Goal: Information Seeking & Learning: Understand process/instructions

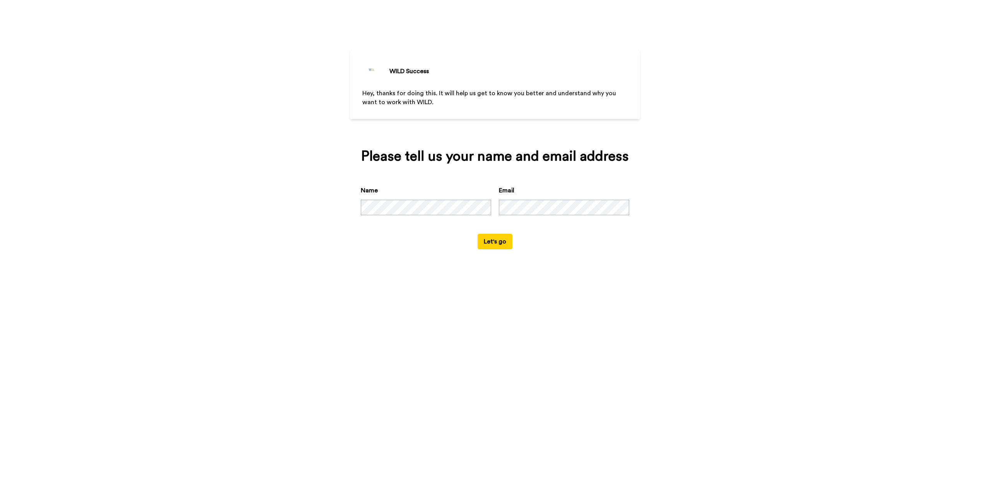
click at [496, 241] on button "Let's go" at bounding box center [495, 241] width 35 height 15
click at [492, 239] on button "Let's go" at bounding box center [495, 241] width 35 height 15
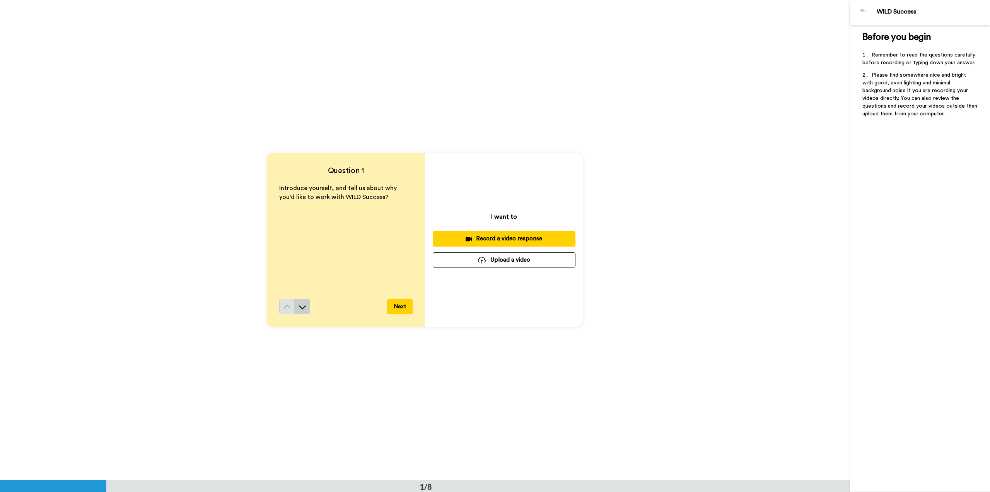
click at [301, 305] on icon at bounding box center [303, 307] width 8 height 8
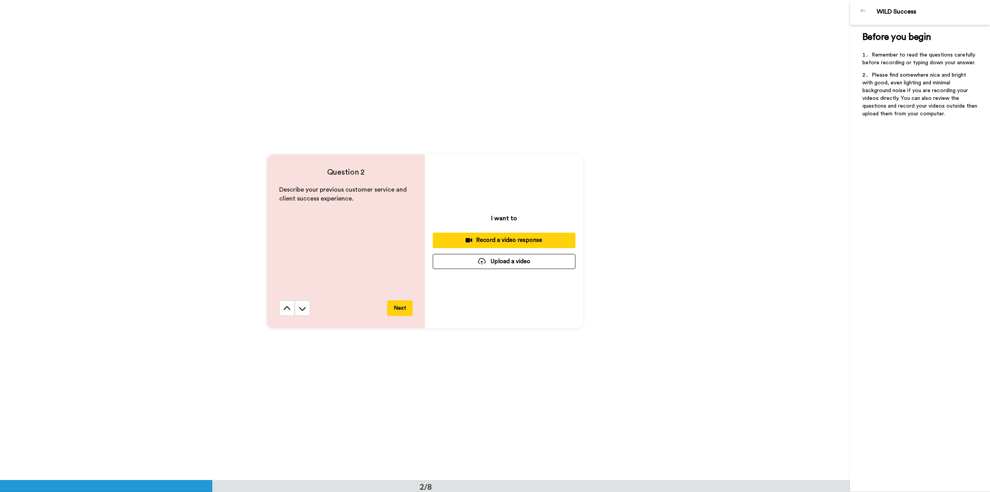
scroll to position [480, 0]
click at [303, 308] on icon at bounding box center [303, 307] width 8 height 8
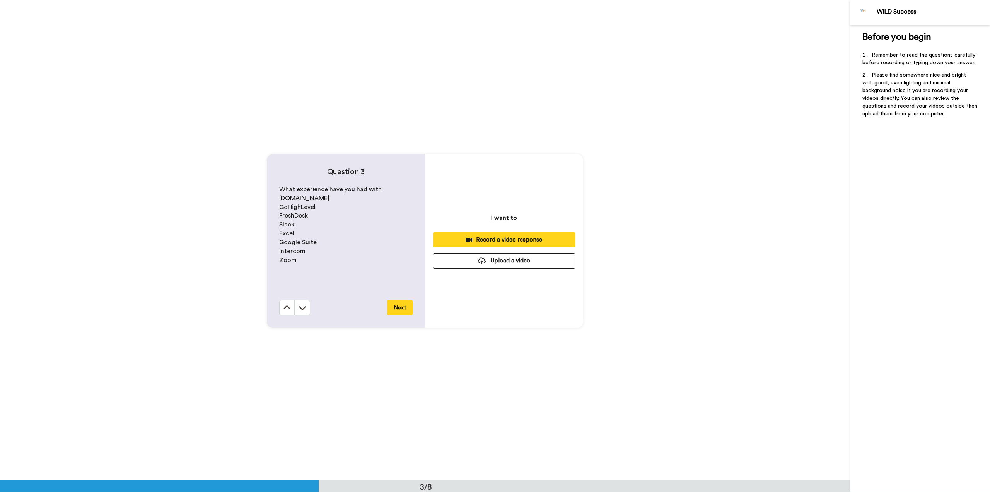
scroll to position [959, 0]
click at [306, 307] on button at bounding box center [302, 306] width 15 height 15
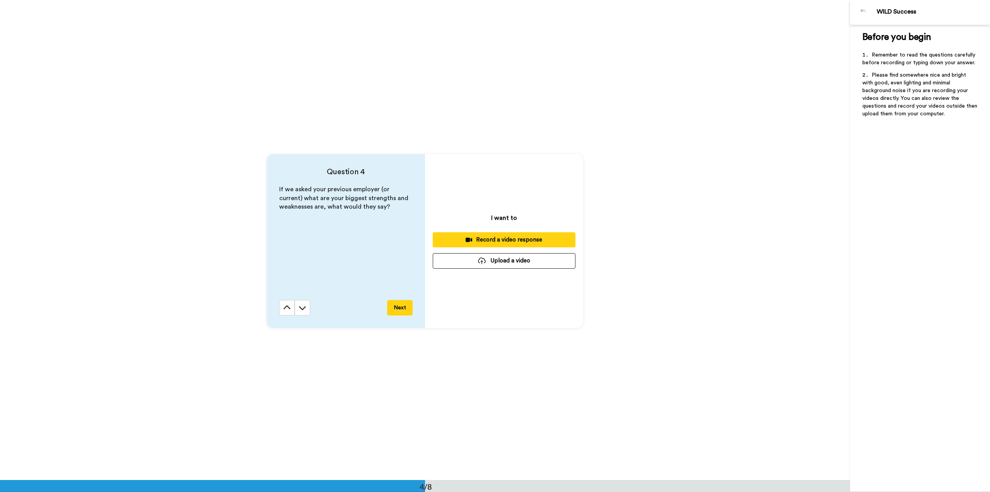
scroll to position [1439, 0]
click at [300, 306] on icon at bounding box center [303, 307] width 8 height 8
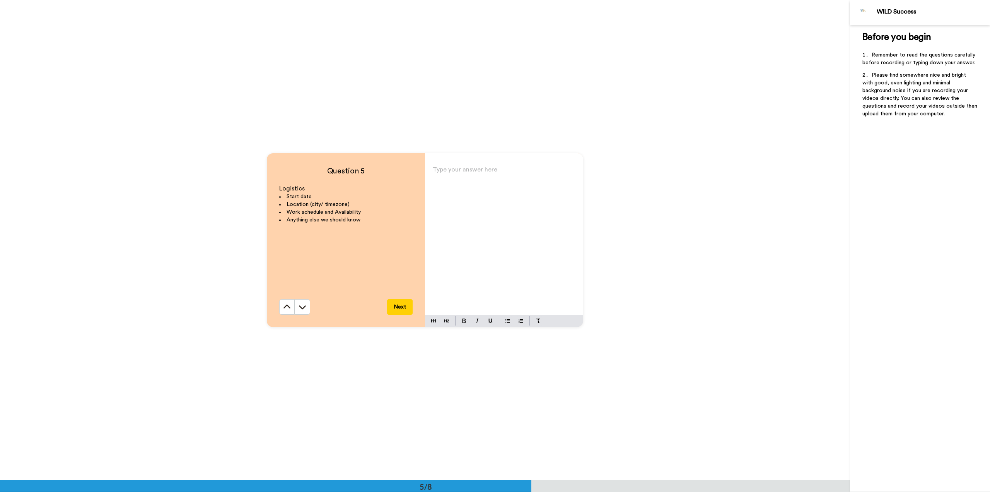
scroll to position [1919, 0]
click at [300, 306] on icon at bounding box center [303, 307] width 8 height 8
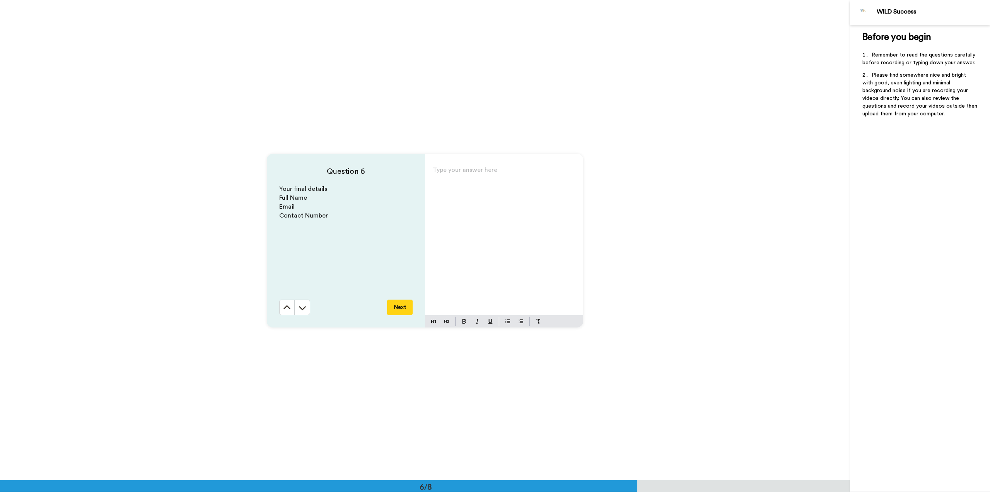
scroll to position [2398, 0]
click at [300, 306] on icon at bounding box center [303, 307] width 8 height 8
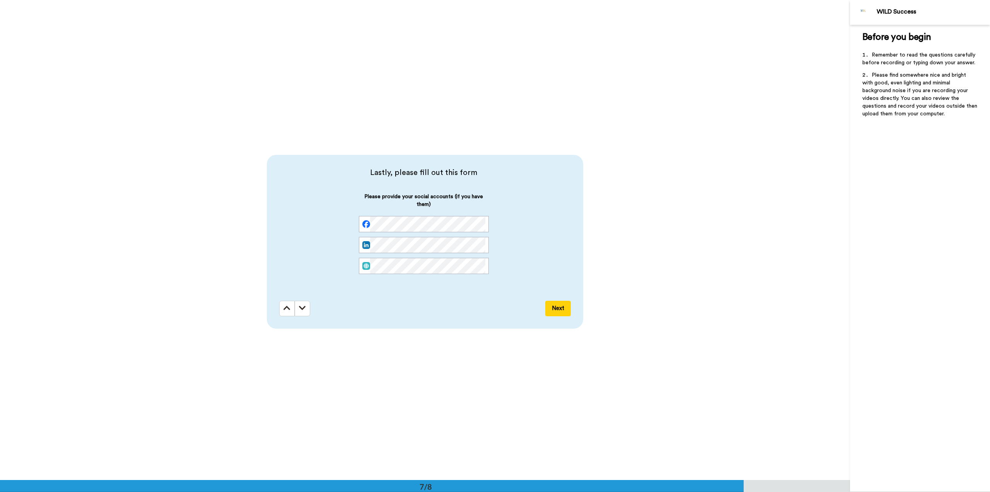
scroll to position [2878, 0]
click at [286, 305] on icon at bounding box center [287, 306] width 7 height 8
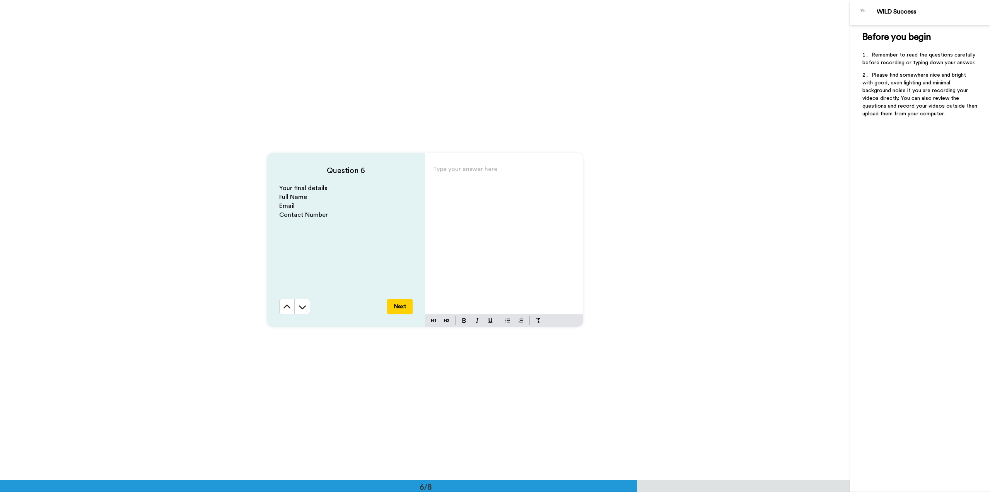
click at [286, 305] on icon at bounding box center [287, 306] width 7 height 4
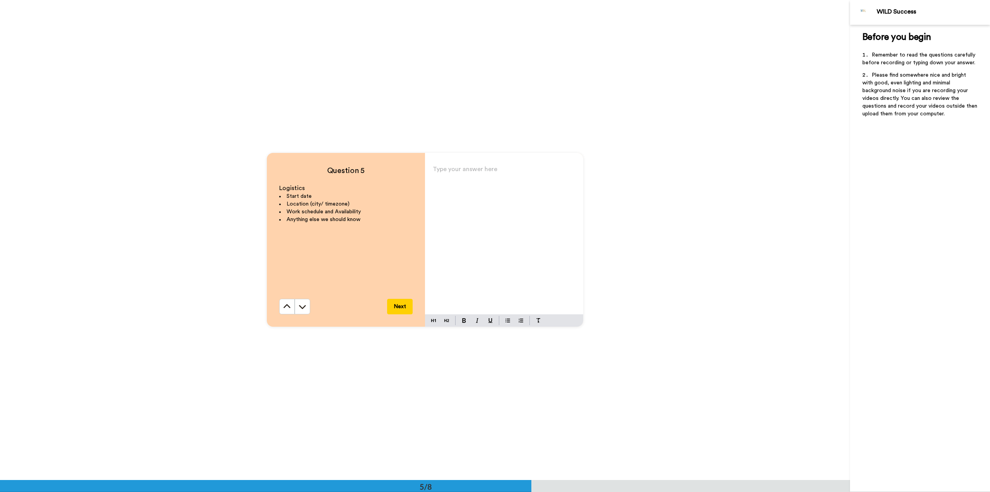
click at [286, 305] on icon at bounding box center [287, 306] width 7 height 4
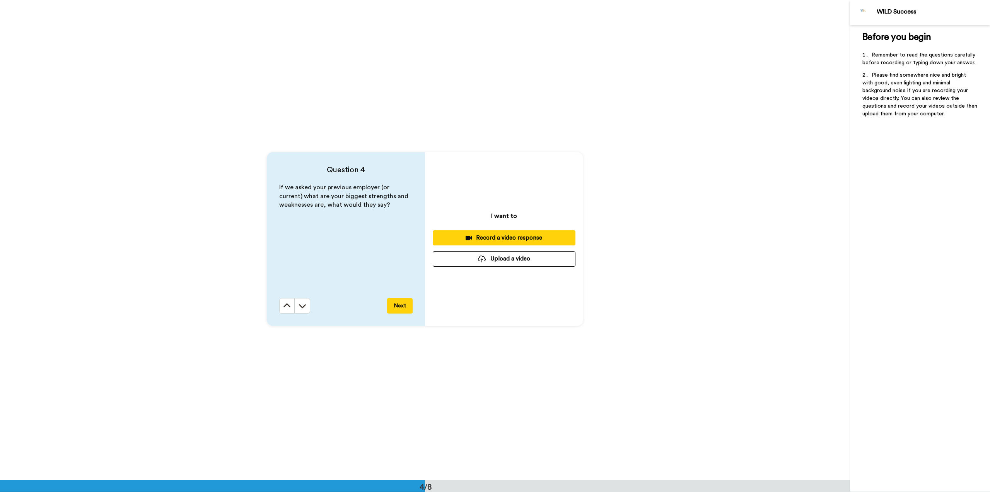
scroll to position [1439, 0]
click at [286, 305] on icon at bounding box center [287, 306] width 7 height 4
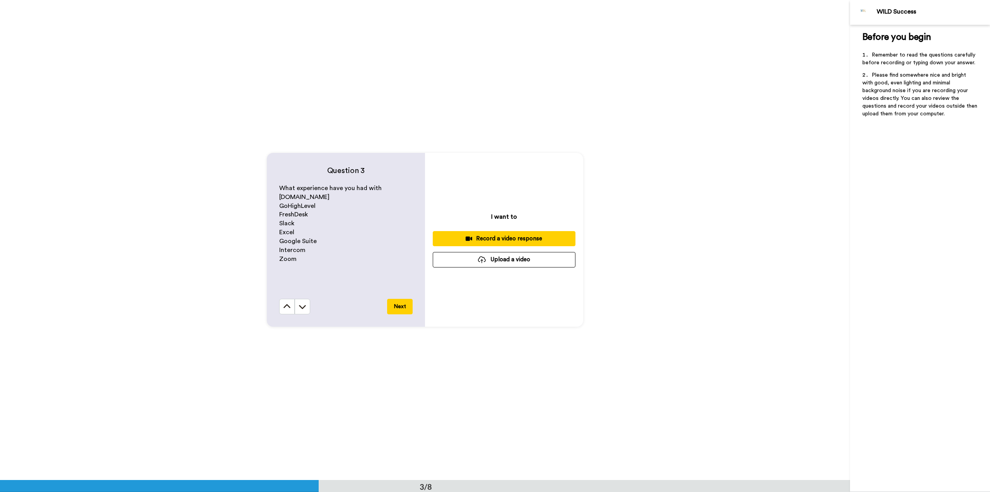
click at [286, 305] on icon at bounding box center [287, 306] width 7 height 4
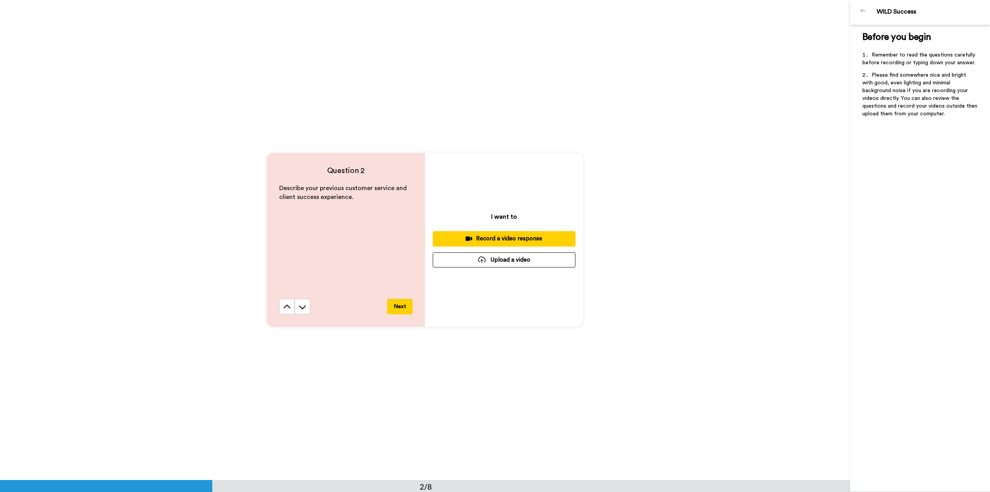
click at [286, 305] on icon at bounding box center [287, 306] width 7 height 4
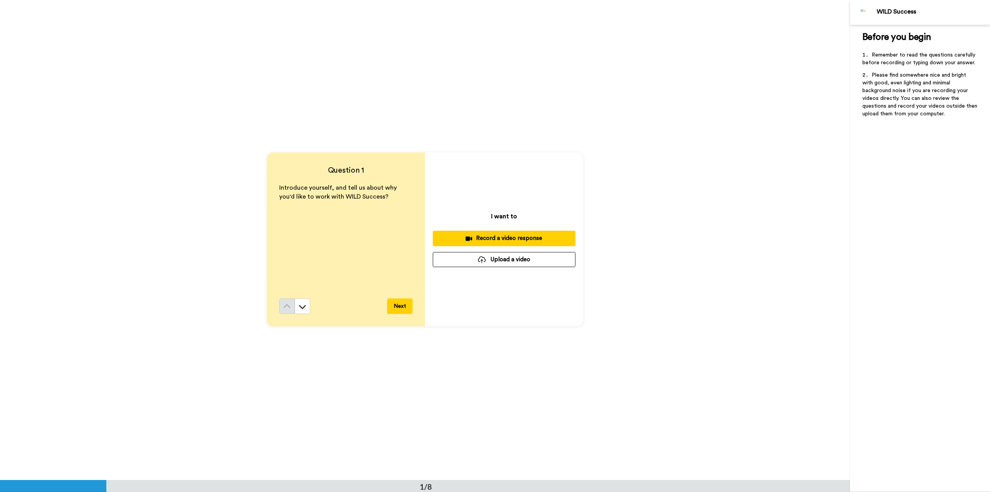
scroll to position [0, 0]
drag, startPoint x: 366, startPoint y: 198, endPoint x: 277, endPoint y: 188, distance: 89.2
click at [279, 188] on p "Introduce yourself, and tell us about why you'd like to work with WILD Success?" at bounding box center [345, 193] width 133 height 18
copy span "Introduce yourself, and tell us about why you'd like to work with WILD Success?"
click at [304, 307] on icon at bounding box center [303, 307] width 8 height 8
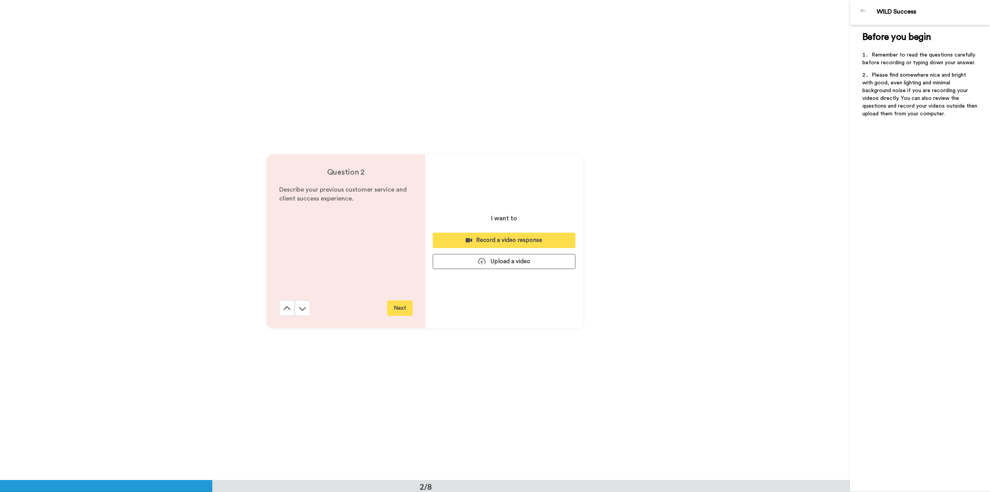
scroll to position [480, 0]
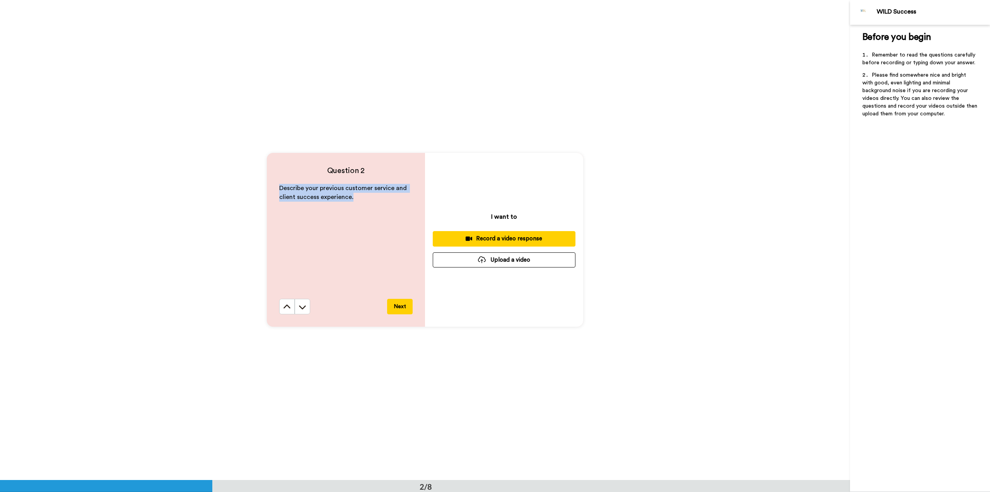
drag, startPoint x: 352, startPoint y: 200, endPoint x: 277, endPoint y: 191, distance: 74.7
click at [279, 191] on p "Describe your previous customer service and client success experience." at bounding box center [345, 193] width 133 height 18
copy span "Describe your previous customer service and client success experience."
click at [337, 224] on div "Describe your previous customer service and client success experience." at bounding box center [345, 241] width 133 height 115
click at [304, 311] on button at bounding box center [302, 306] width 15 height 15
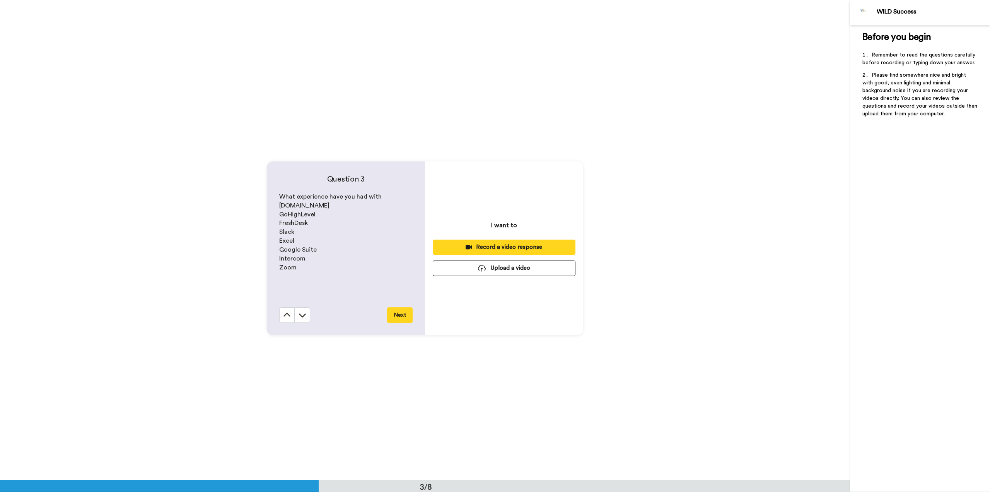
scroll to position [959, 0]
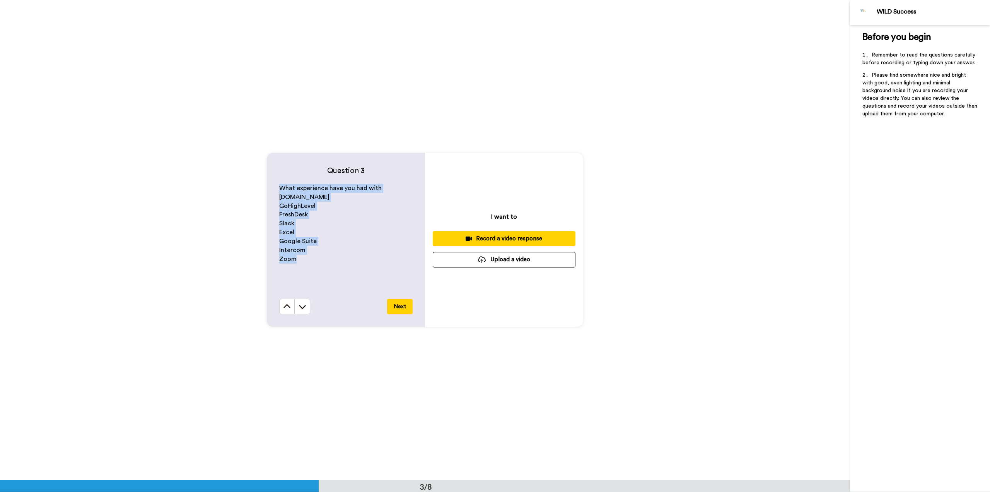
drag, startPoint x: 295, startPoint y: 256, endPoint x: 278, endPoint y: 188, distance: 70.3
click at [279, 188] on div "What experience have you had with Circle.io GoHighLevel FreshDesk Slack Excel G…" at bounding box center [345, 241] width 133 height 115
copy div "What experience have you had with Circle.io GoHighLevel FreshDesk Slack Excel G…"
click at [302, 305] on icon at bounding box center [303, 307] width 8 height 8
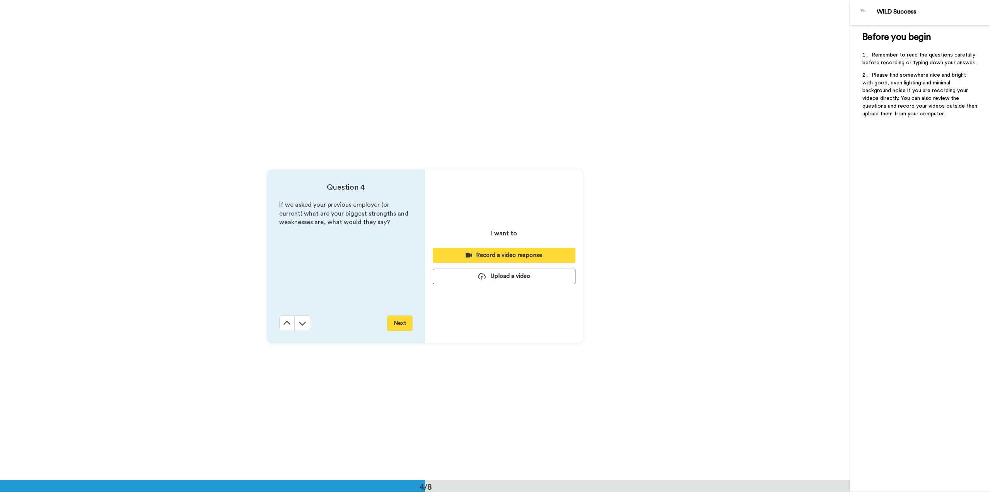
scroll to position [1439, 0]
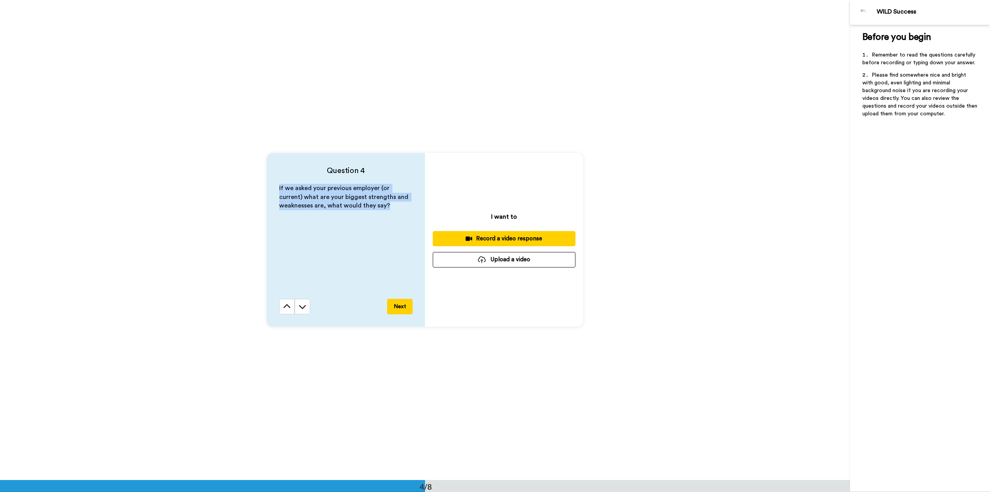
drag, startPoint x: 387, startPoint y: 207, endPoint x: 276, endPoint y: 190, distance: 111.9
click at [276, 190] on div "Question 4 If we asked your previous employer (or current) what are your bigges…" at bounding box center [346, 240] width 158 height 174
copy span "If we asked your previous employer (or current) what are your biggest strengths…"
click at [324, 251] on div "If we asked your previous employer (or current) what are your biggest strengths…" at bounding box center [345, 241] width 133 height 115
click at [304, 308] on icon at bounding box center [303, 307] width 8 height 8
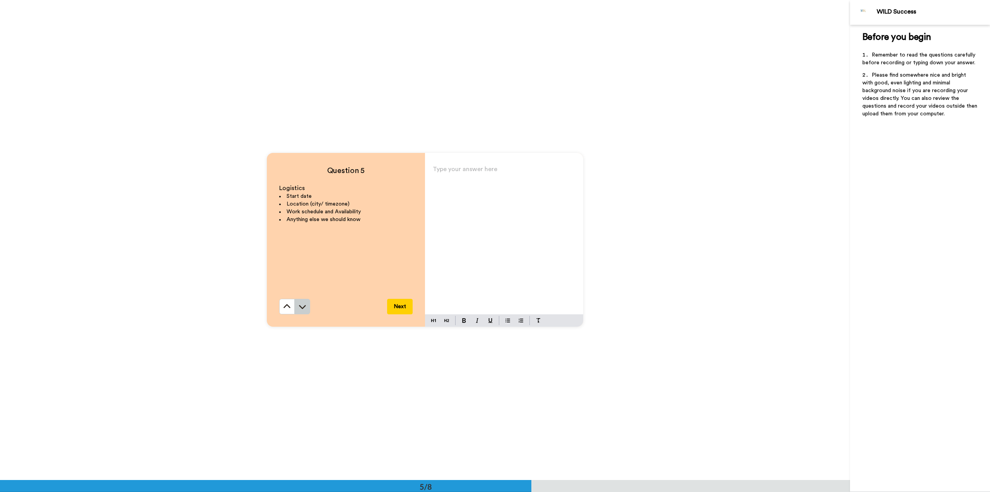
click at [301, 306] on icon at bounding box center [303, 307] width 8 height 8
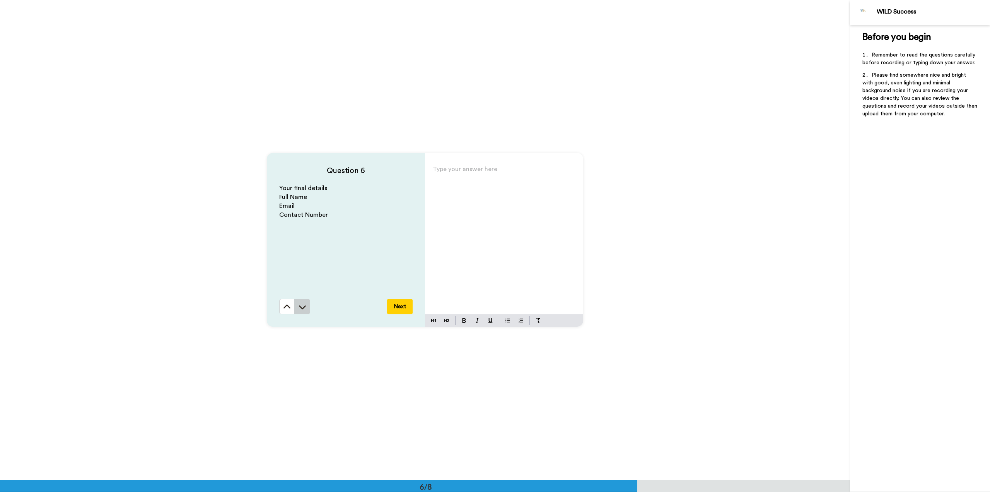
click at [302, 301] on button at bounding box center [302, 306] width 15 height 15
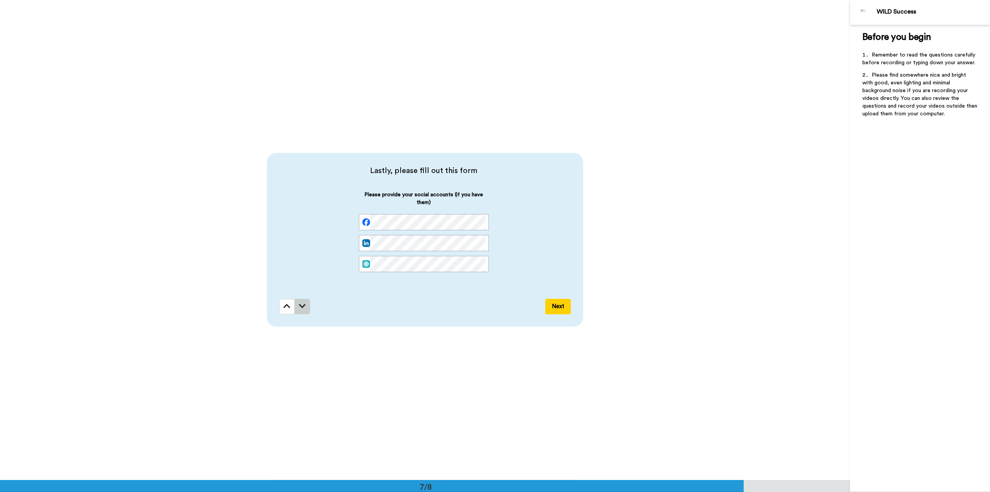
click at [304, 305] on button at bounding box center [302, 306] width 15 height 15
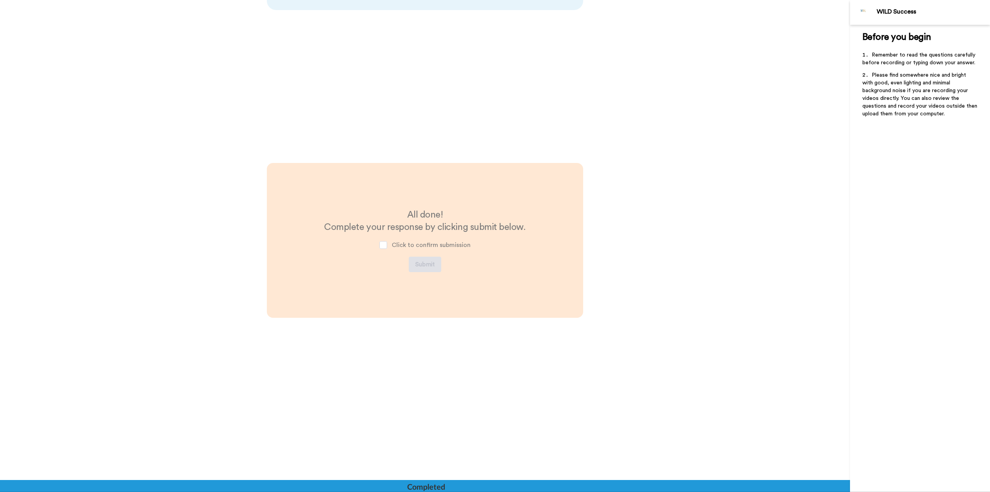
scroll to position [3195, 0]
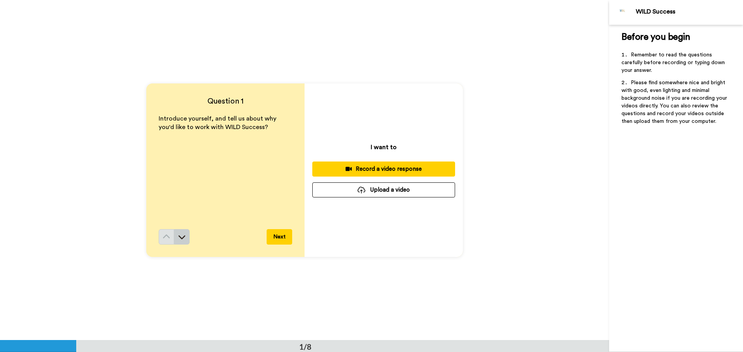
click at [184, 237] on icon at bounding box center [182, 237] width 8 height 8
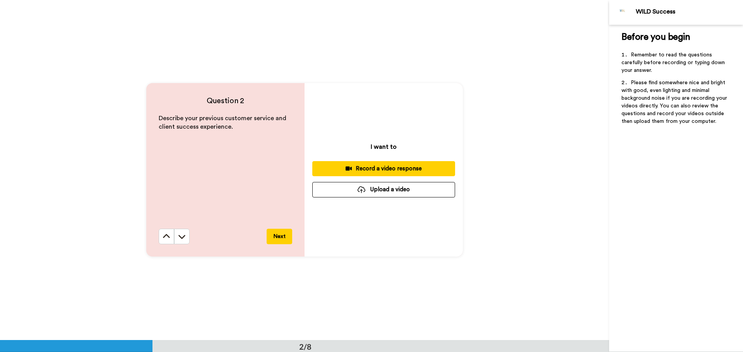
click at [184, 237] on icon at bounding box center [182, 237] width 8 height 8
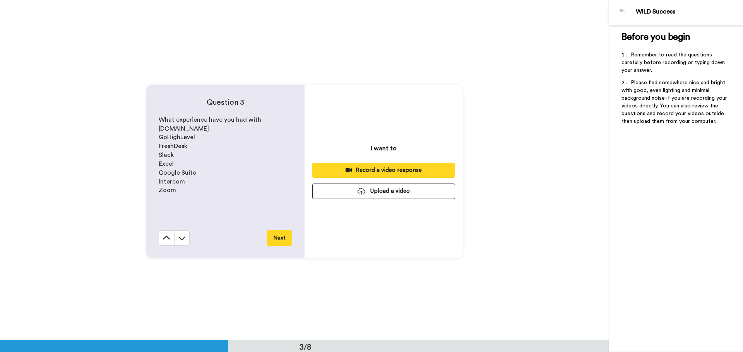
scroll to position [681, 0]
